Goal: Information Seeking & Learning: Find specific fact

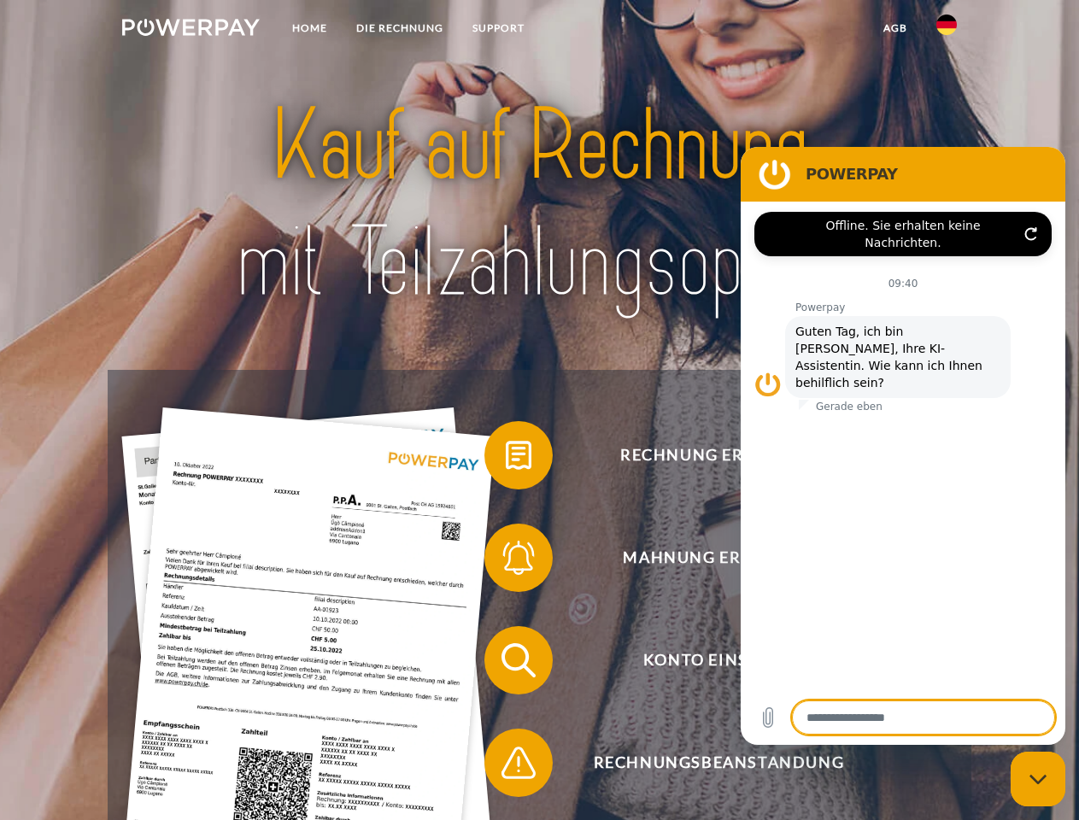
click at [190, 30] on img at bounding box center [191, 27] width 138 height 17
click at [946, 30] on img at bounding box center [946, 25] width 21 height 21
click at [894, 28] on link "agb" at bounding box center [895, 28] width 53 height 31
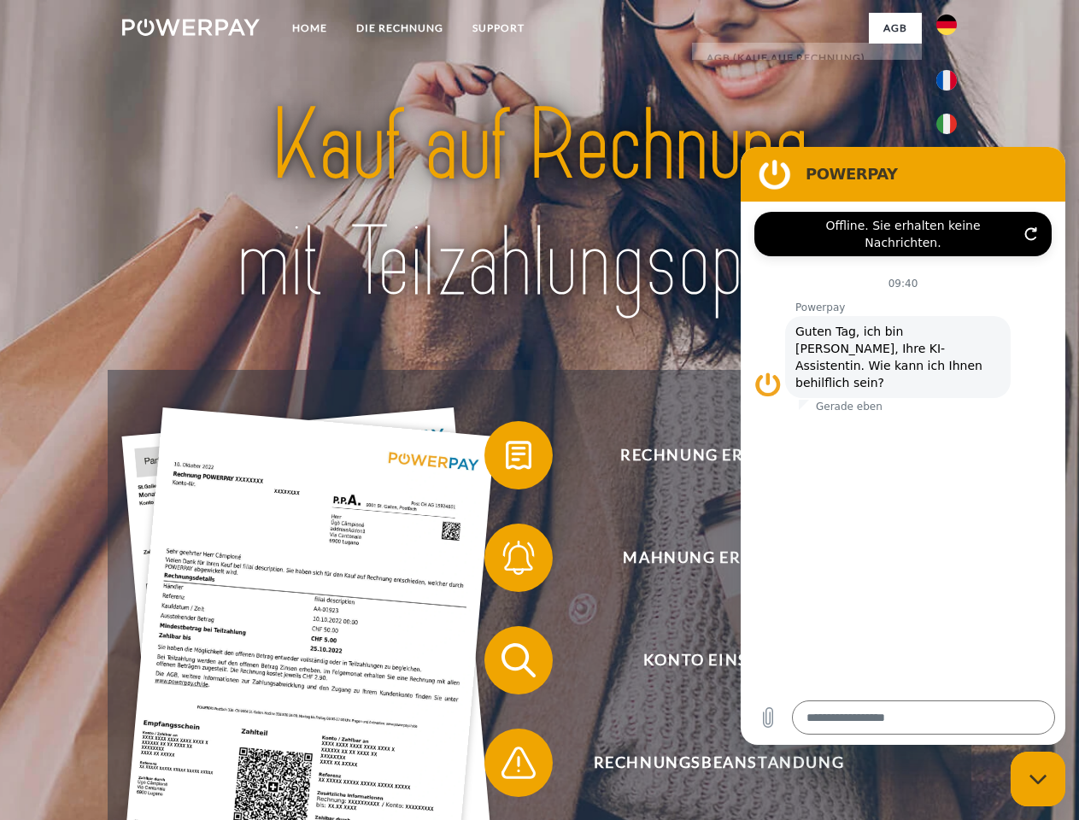
click at [506, 459] on span at bounding box center [492, 455] width 85 height 85
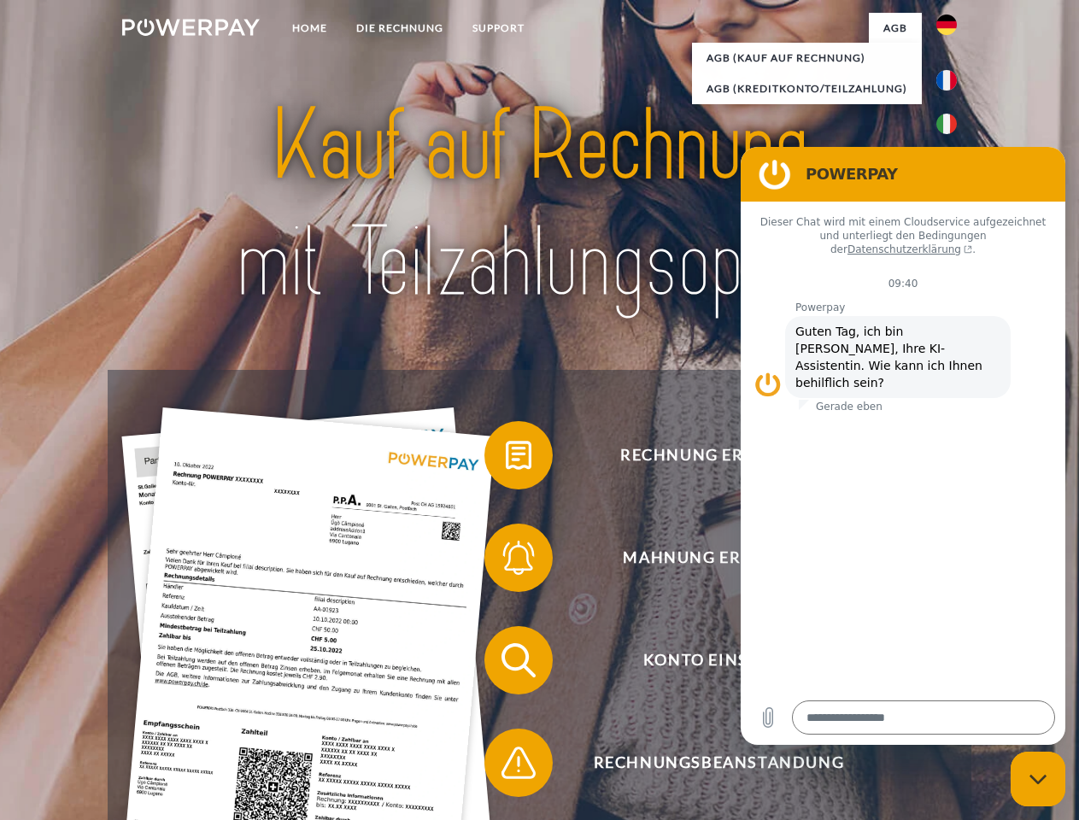
click at [506, 561] on span at bounding box center [492, 557] width 85 height 85
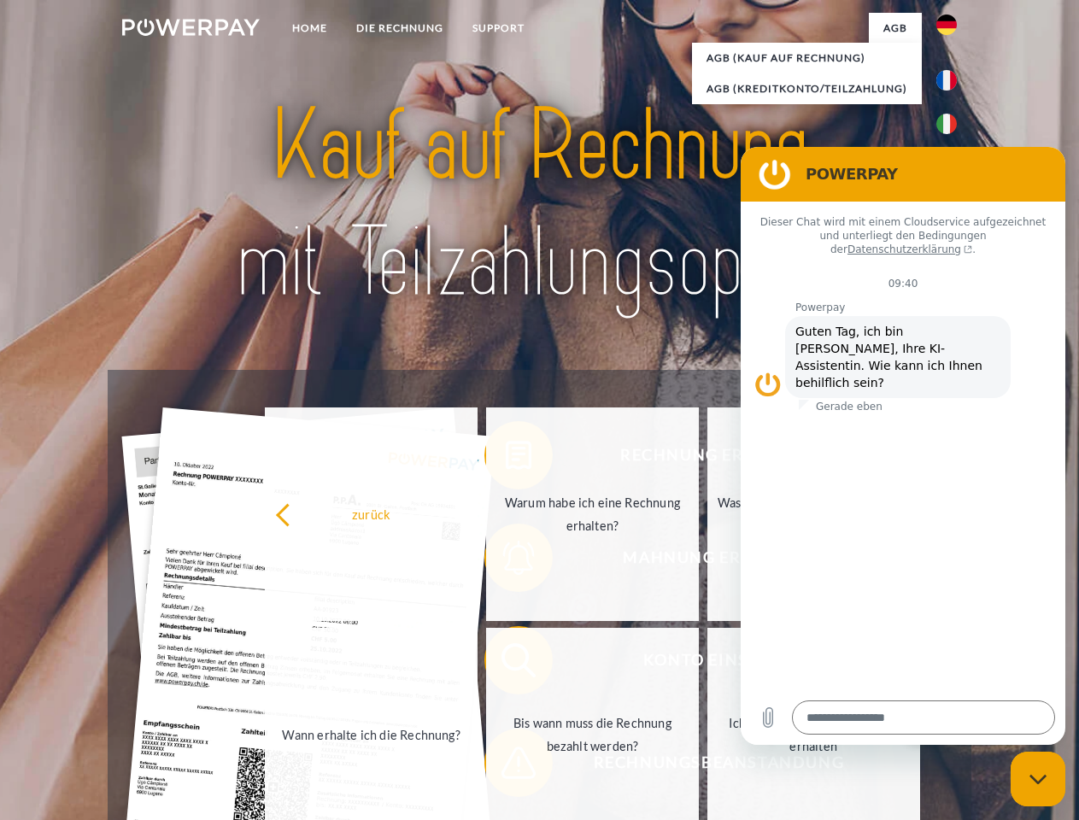
click at [506, 664] on link "Bis wann muss die Rechnung bezahlt werden?" at bounding box center [592, 735] width 213 height 214
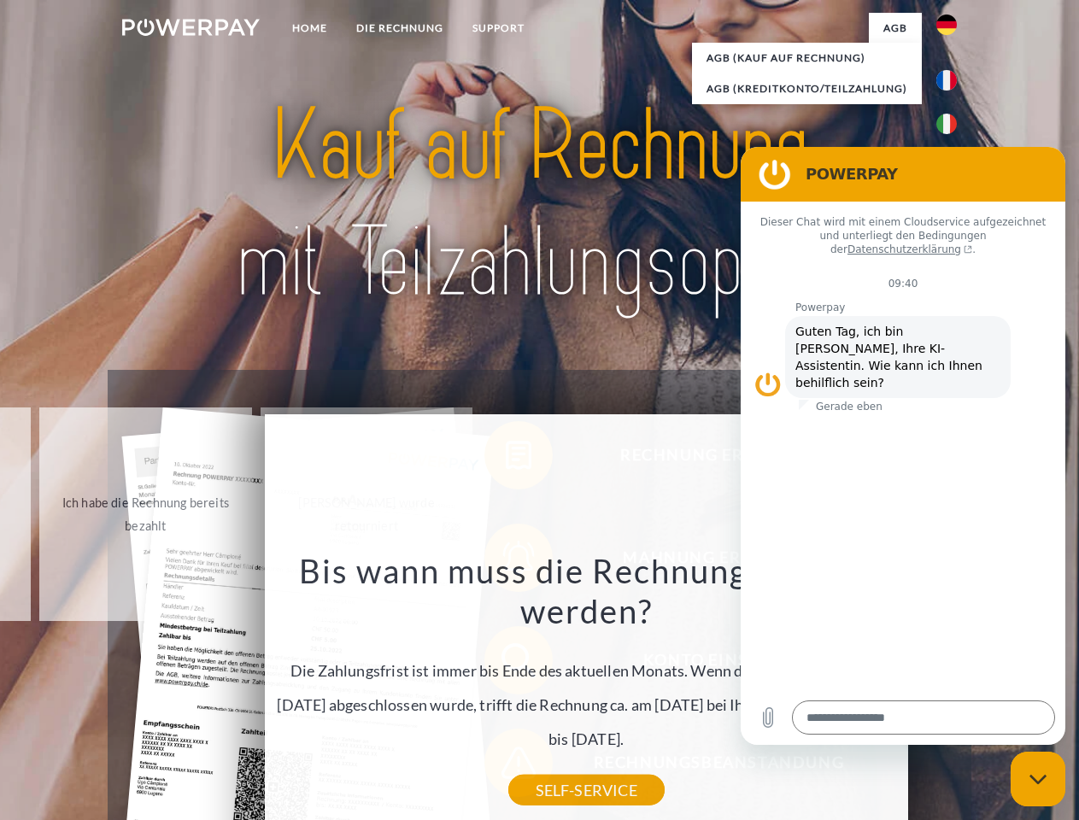
click at [1038, 779] on icon "Messaging-Fenster schließen" at bounding box center [1038, 779] width 18 height 11
type textarea "*"
